Goal: Find specific page/section: Find specific page/section

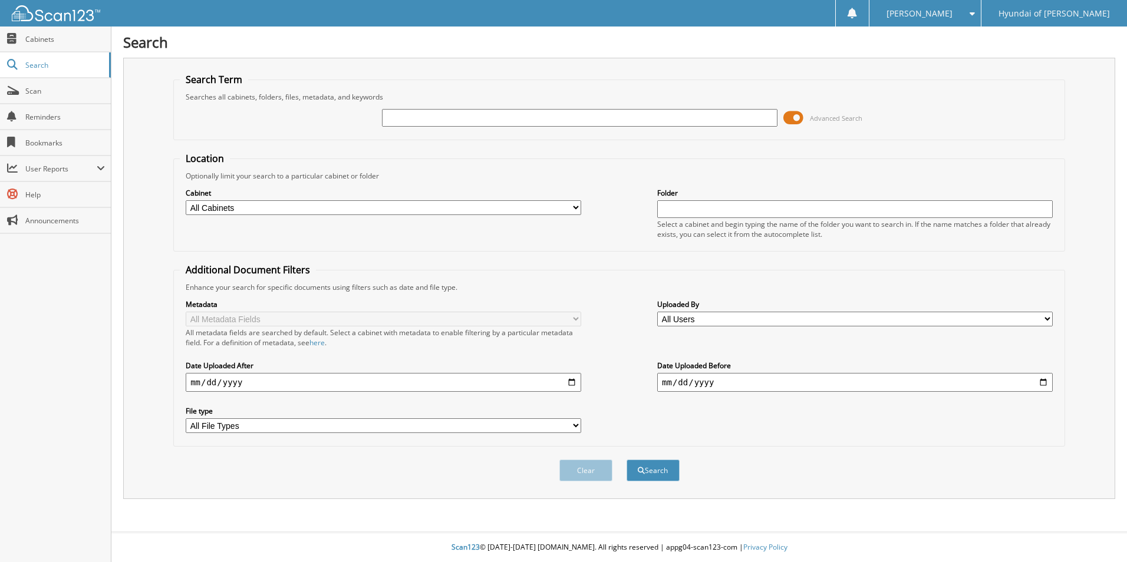
click at [440, 113] on input "text" at bounding box center [580, 118] width 396 height 18
type input "70044"
click at [627, 460] on button "Search" at bounding box center [653, 471] width 53 height 22
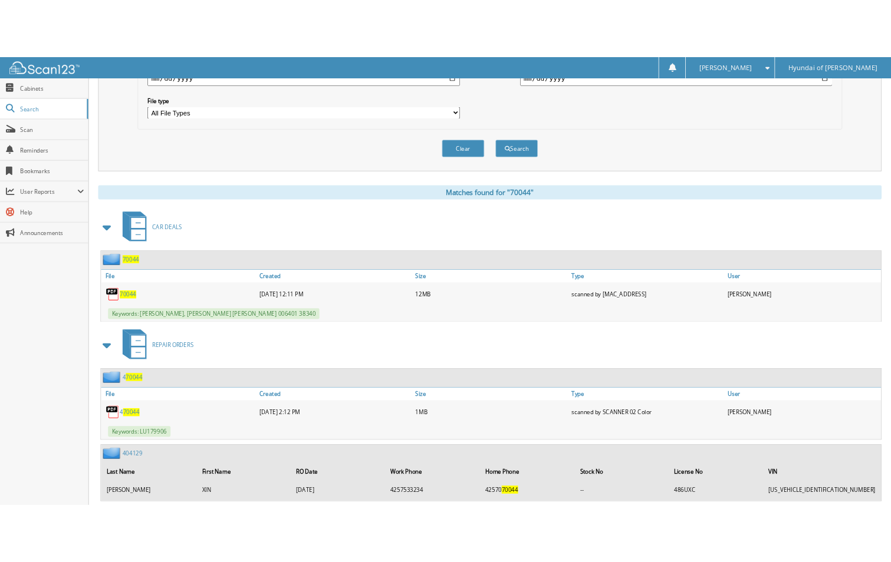
scroll to position [387, 0]
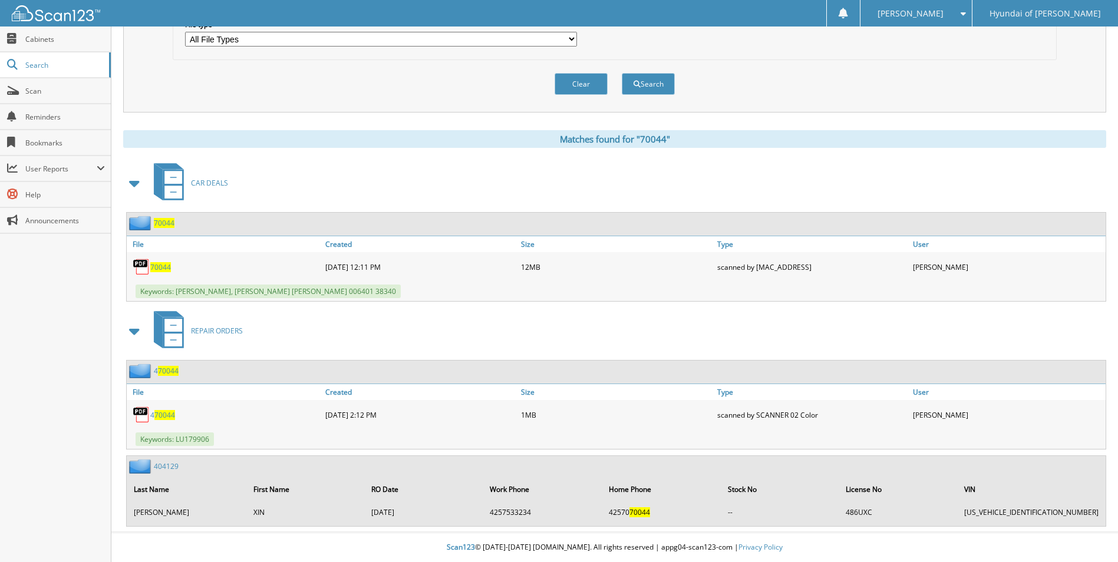
click at [156, 267] on span "70044" at bounding box center [160, 267] width 21 height 10
click at [164, 271] on span "70044" at bounding box center [160, 267] width 21 height 10
click at [159, 268] on span "70044" at bounding box center [160, 267] width 21 height 10
